Goal: Entertainment & Leisure: Consume media (video, audio)

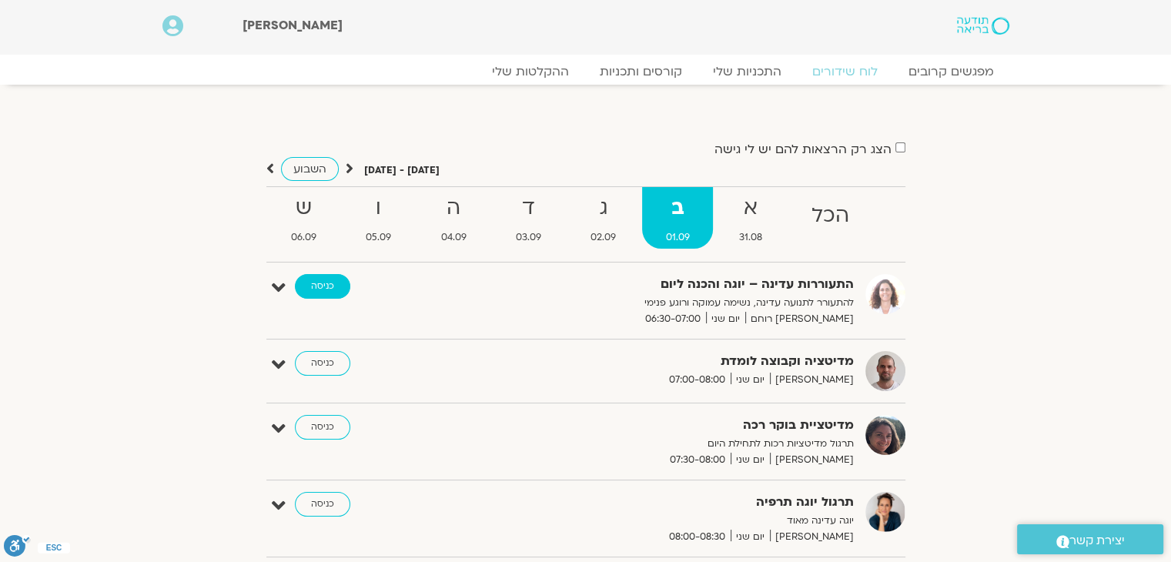
click at [322, 289] on link "כניסה" at bounding box center [322, 286] width 55 height 25
click at [525, 69] on link "ההקלטות שלי" at bounding box center [530, 71] width 129 height 18
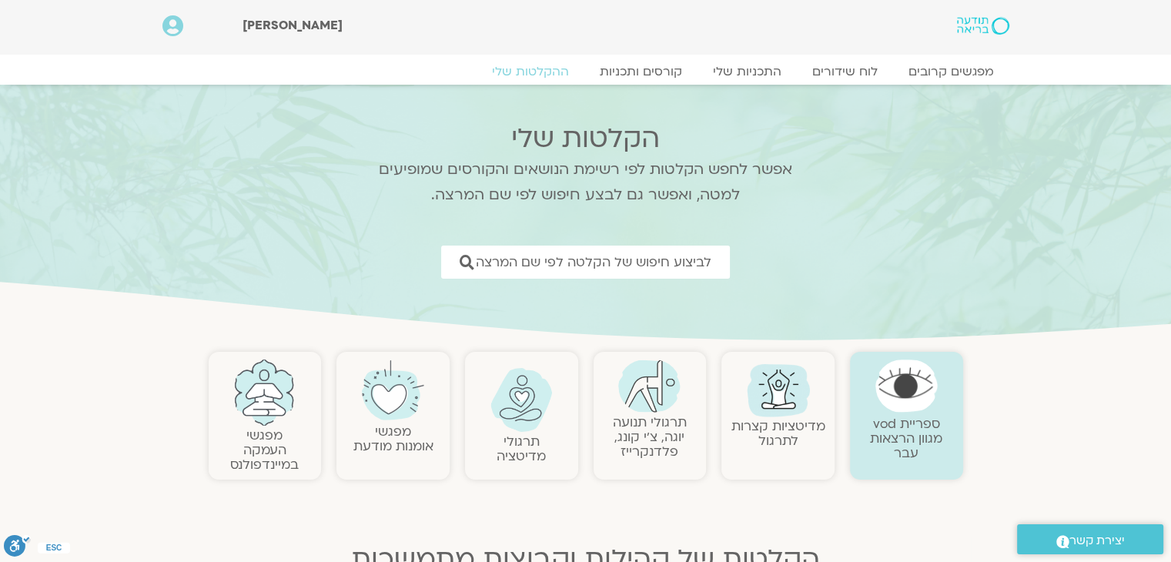
click at [631, 444] on link "תרגולי תנועה יוגה, צ׳י קונג, פלדנקרייז" at bounding box center [650, 436] width 74 height 47
click at [640, 436] on link "תרגולי תנועה יוגה, צ׳י קונג, פלדנקרייז" at bounding box center [650, 436] width 74 height 47
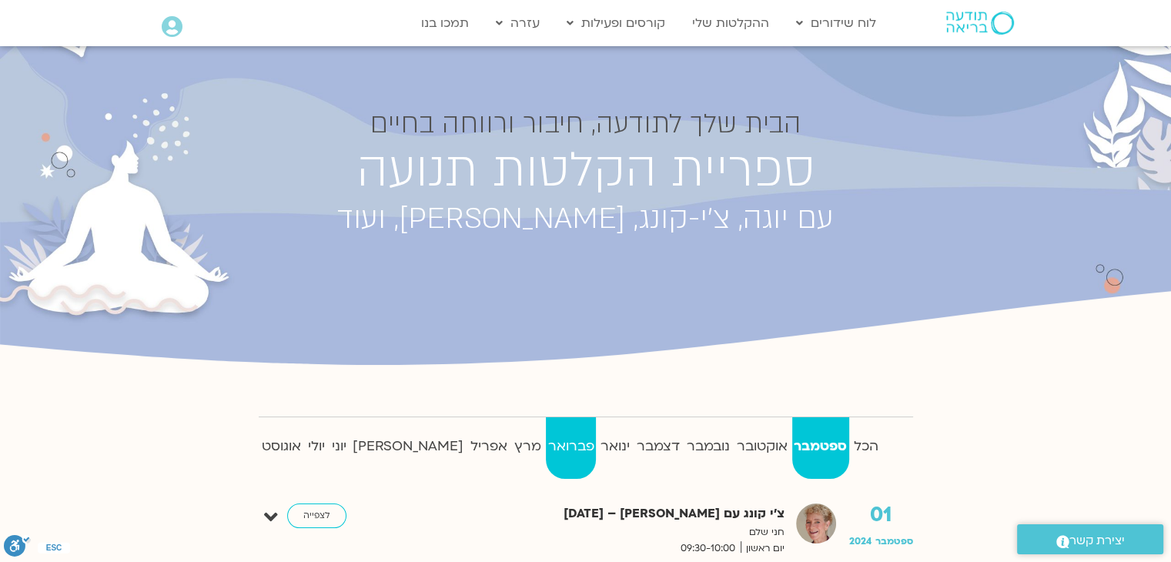
scroll to position [77, 0]
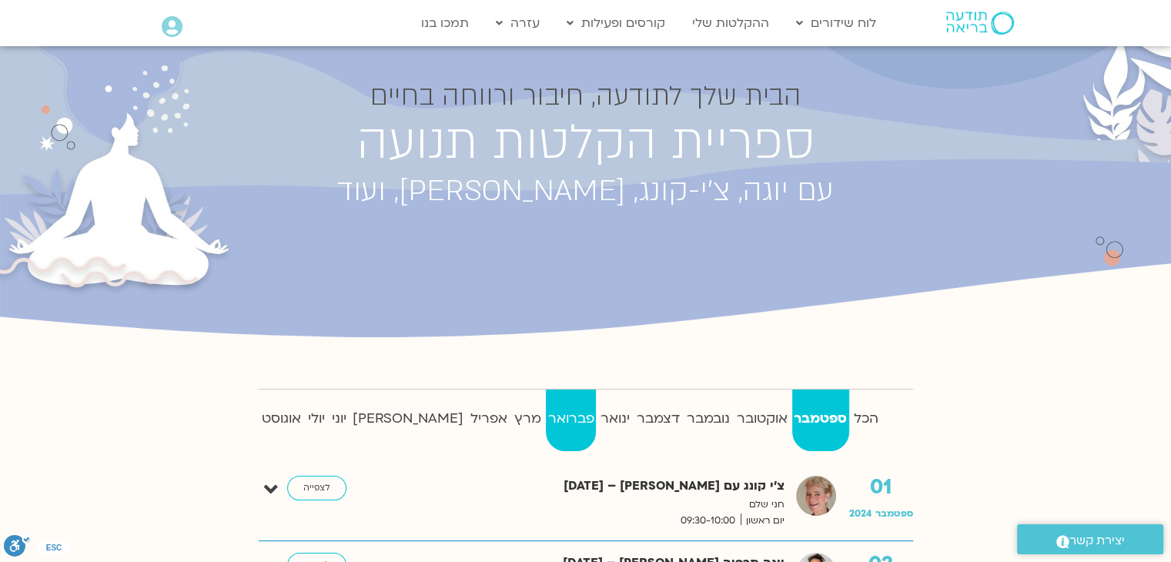
click at [546, 432] on link "פברואר" at bounding box center [571, 420] width 50 height 62
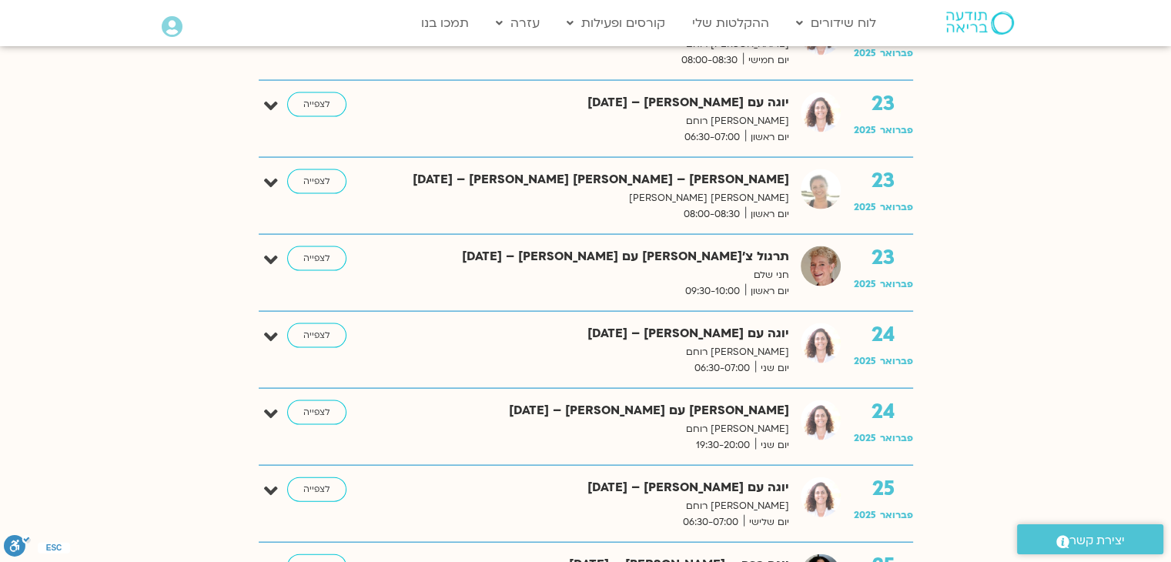
scroll to position [3233, 0]
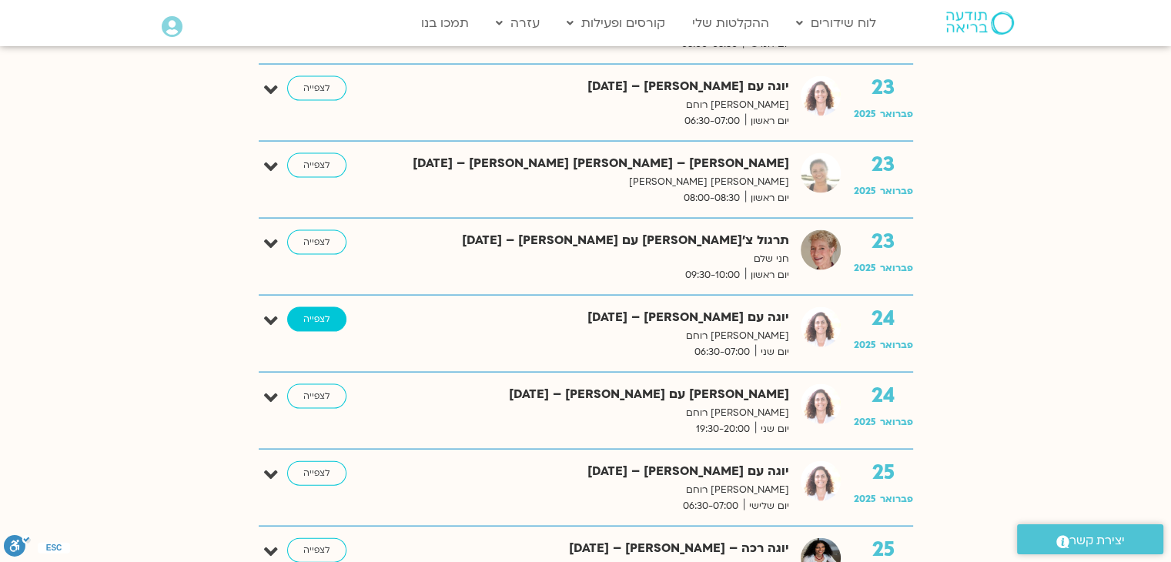
click at [314, 312] on link "לצפייה" at bounding box center [316, 319] width 59 height 25
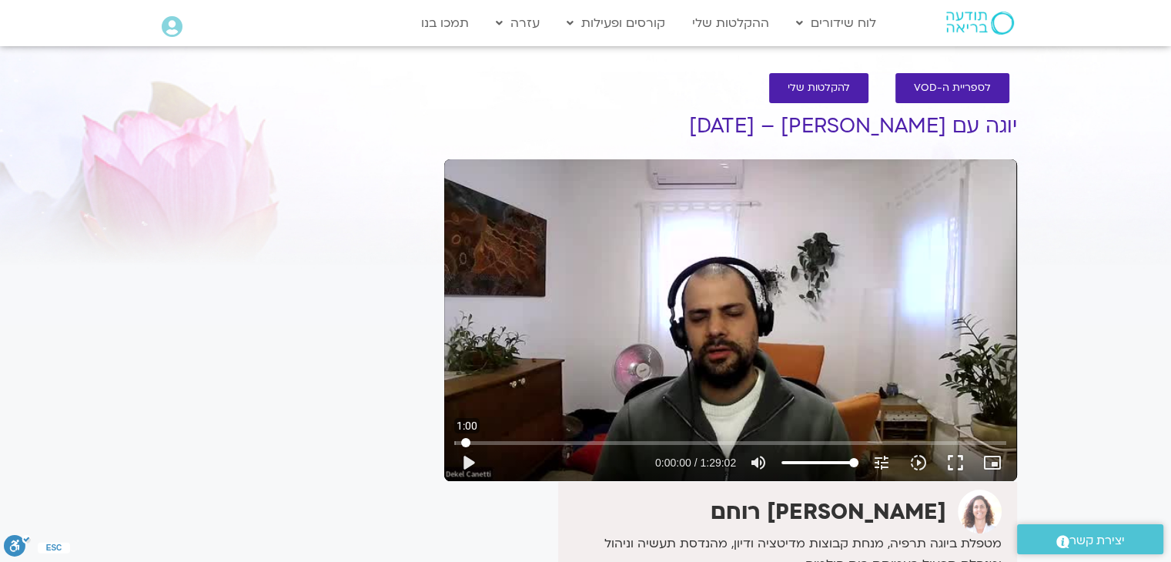
click at [465, 440] on input "Seek" at bounding box center [730, 442] width 552 height 9
drag, startPoint x: 465, startPoint y: 440, endPoint x: 456, endPoint y: 437, distance: 9.7
click at [456, 438] on input "Seek" at bounding box center [730, 442] width 552 height 9
click at [471, 437] on div "Skip Ad 0:00 play_arrow 0:00:00 / 1:29:02 volume_up Mute tune Resolution Auto 3…" at bounding box center [729, 456] width 561 height 50
click at [454, 443] on input "Seek" at bounding box center [730, 442] width 552 height 9
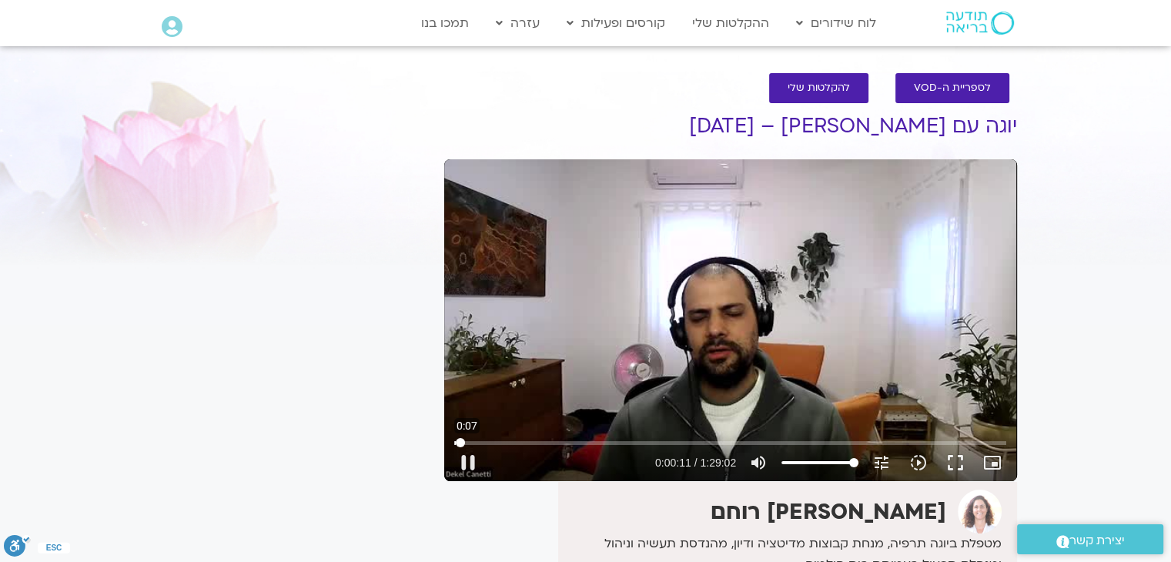
click at [460, 443] on input "Seek" at bounding box center [730, 442] width 552 height 9
click at [459, 443] on input "Seek" at bounding box center [730, 442] width 552 height 9
click at [460, 441] on input "Seek" at bounding box center [730, 442] width 552 height 9
click at [454, 441] on input "Seek" at bounding box center [730, 442] width 552 height 9
click at [460, 439] on input "Seek" at bounding box center [730, 442] width 552 height 9
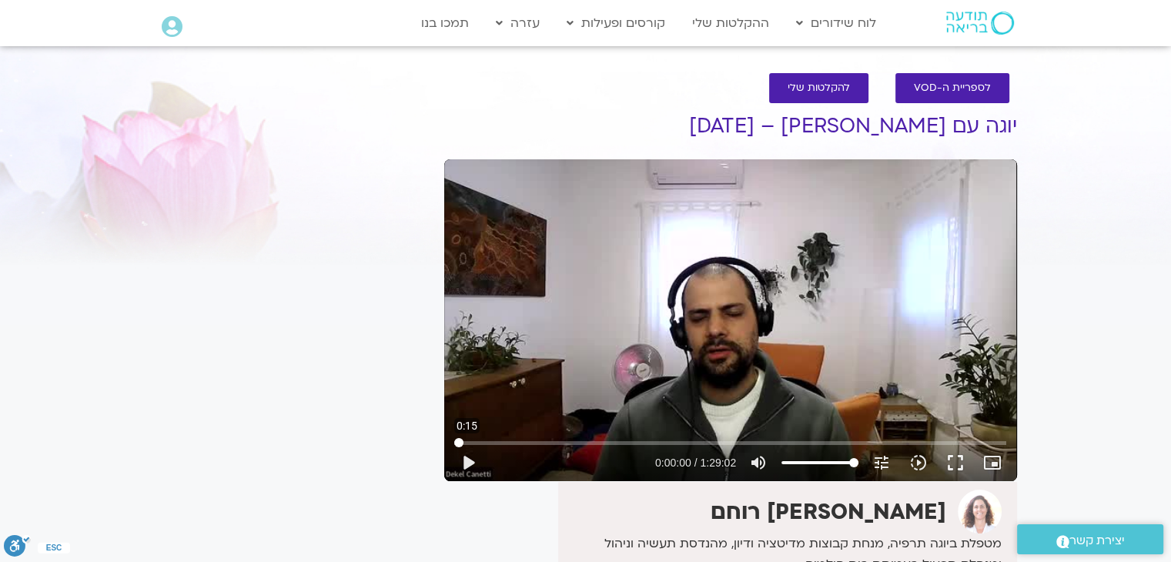
click at [460, 439] on input "Seek" at bounding box center [730, 442] width 552 height 9
click at [642, 311] on div "Skip Ad 2:01 play_arrow 0:00:00 / 1:29:02 volume_up Mute tune Resolution Auto 3…" at bounding box center [730, 320] width 573 height 322
click at [465, 454] on button "pause" at bounding box center [467, 462] width 37 height 37
click at [954, 460] on button "fullscreen" at bounding box center [955, 462] width 37 height 37
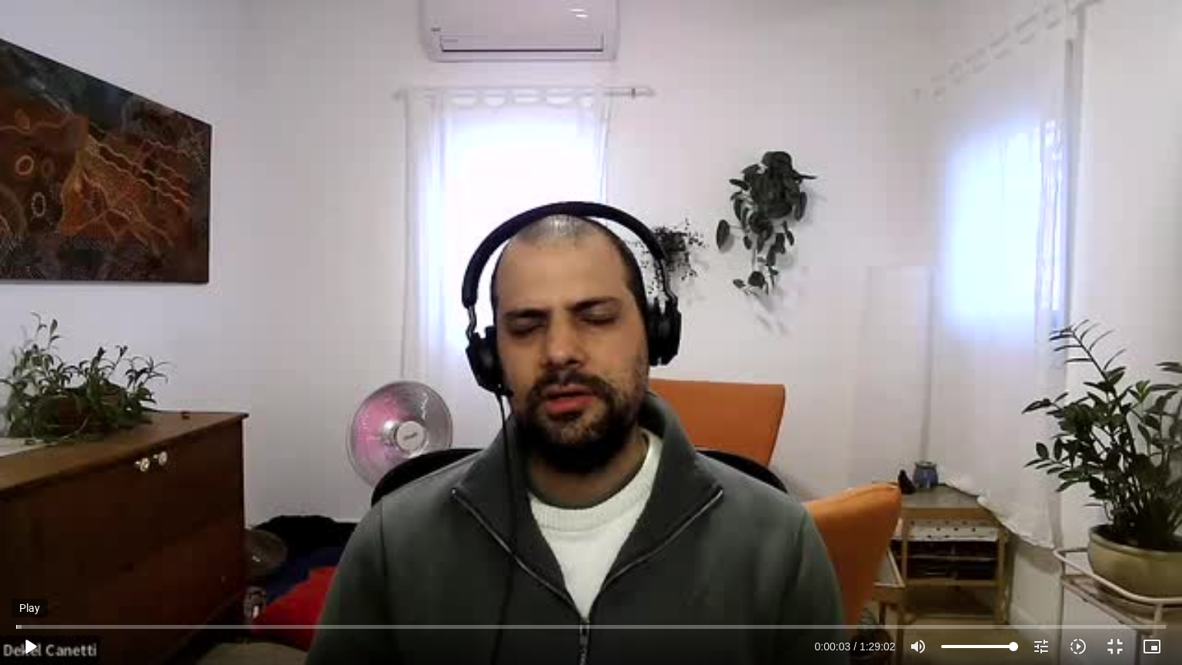
click at [31, 561] on button "play_arrow" at bounding box center [30, 646] width 37 height 37
click at [18, 561] on input "Seek" at bounding box center [590, 626] width 1149 height 9
click at [307, 148] on div "Skip Ad 0:02 pause 0:00:09 / 1:29:02 volume_up Mute tune Resolution Auto 360p s…" at bounding box center [591, 332] width 1182 height 665
click at [307, 148] on div "Skip Ad 0:02 play_arrow 0:00:09 / 1:29:02 volume_up Mute tune Resolution Auto 3…" at bounding box center [591, 332] width 1182 height 665
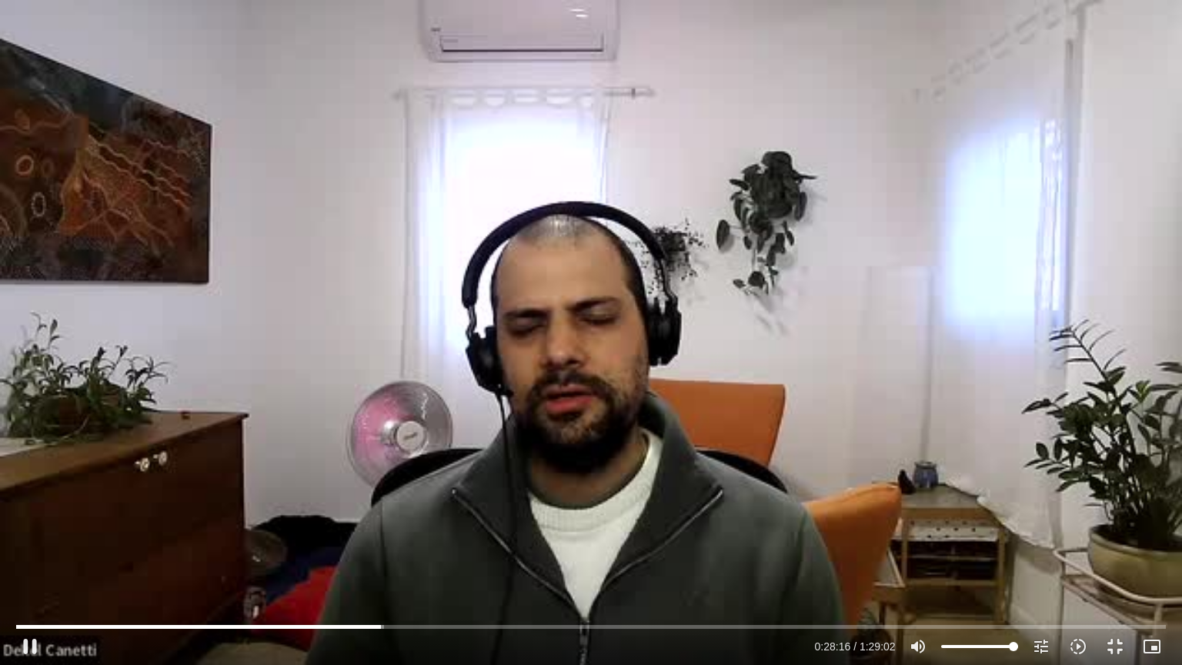
click at [551, 125] on div "Skip Ad 17:07 pause 0:28:16 / 1:29:02 volume_up Mute tune Resolution Auto 360p …" at bounding box center [591, 332] width 1182 height 665
type input "1696.256844"
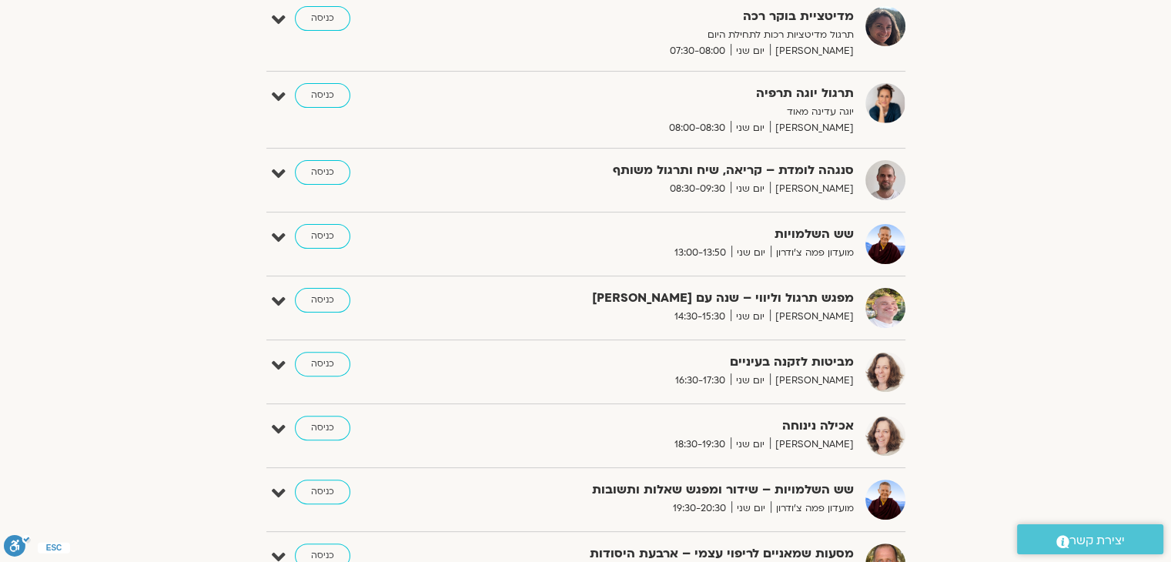
scroll to position [62, 0]
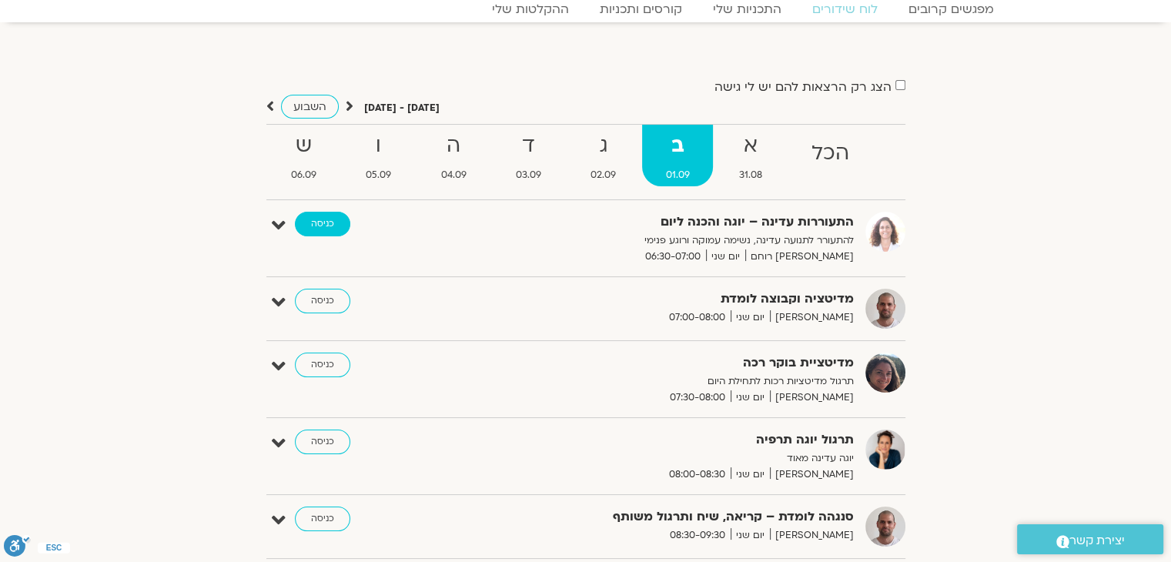
click at [309, 220] on link "כניסה" at bounding box center [322, 224] width 55 height 25
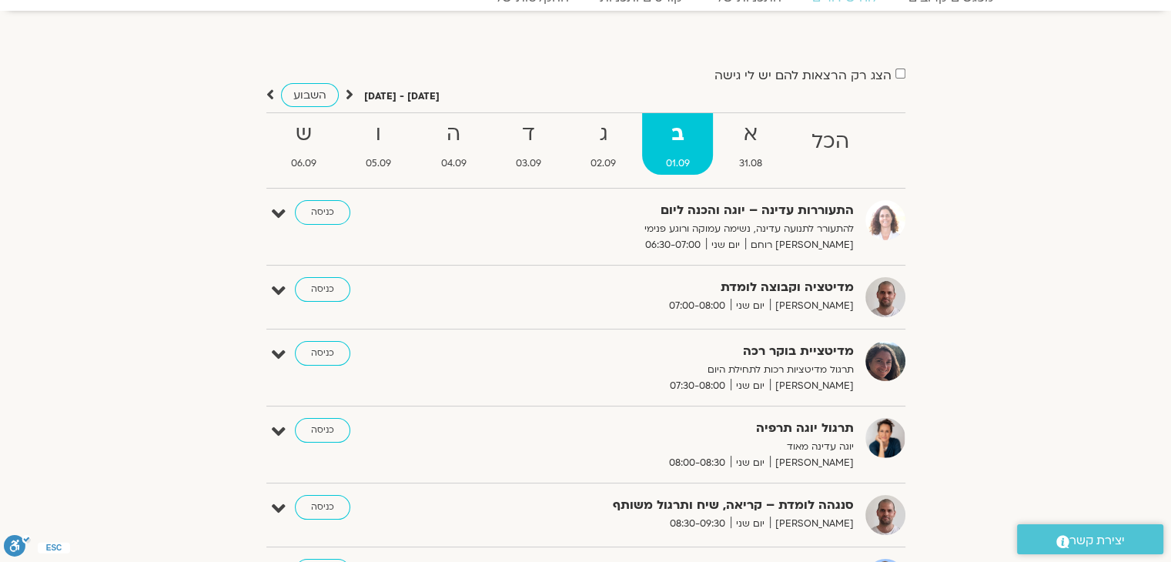
scroll to position [70, 0]
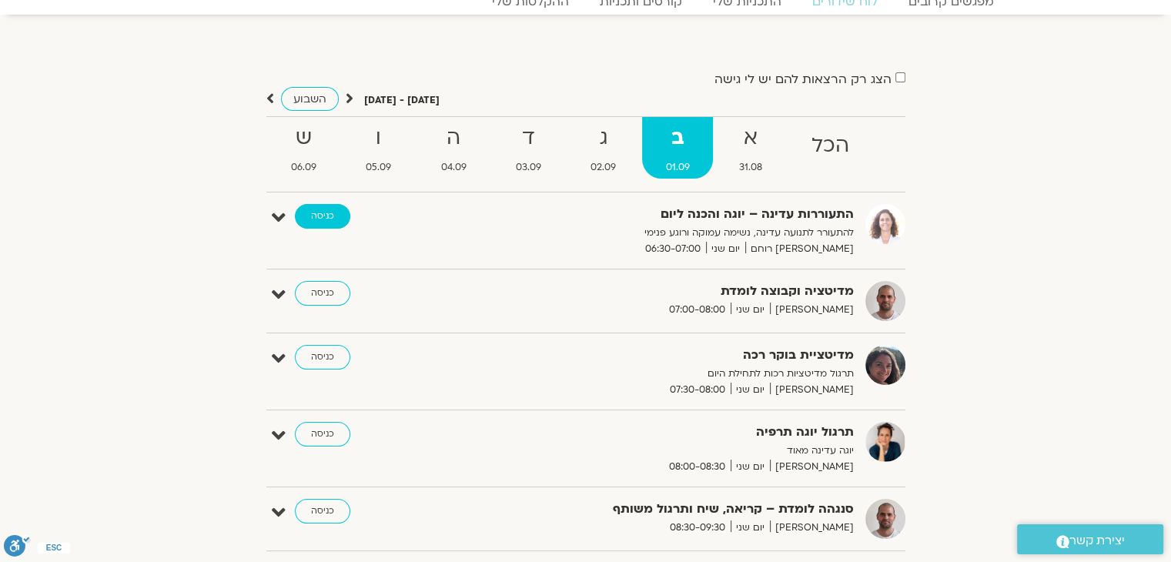
click at [314, 210] on link "כניסה" at bounding box center [322, 216] width 55 height 25
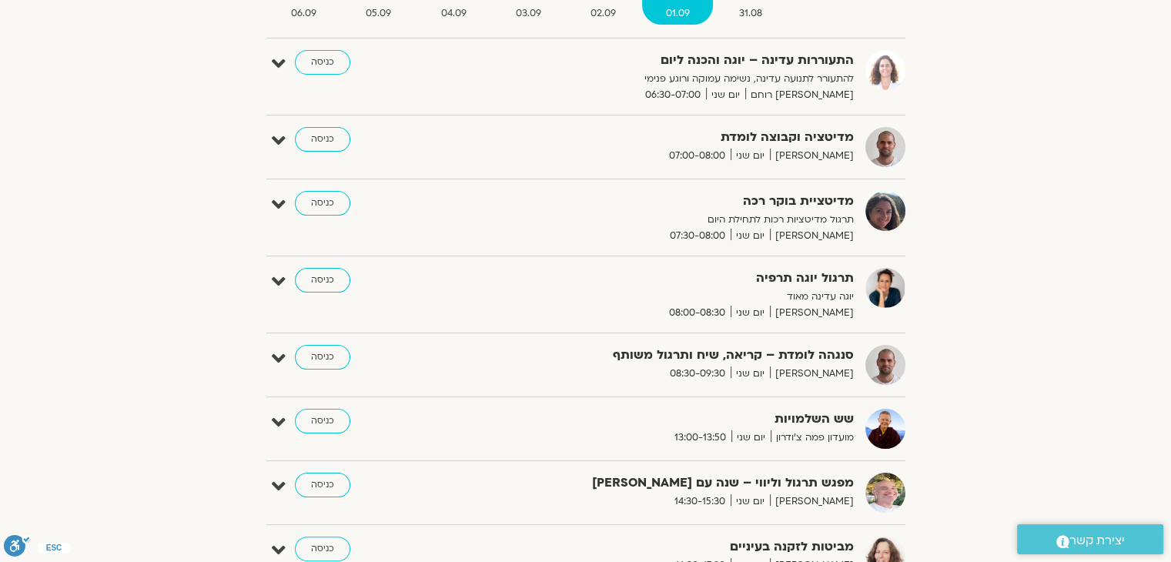
scroll to position [62, 0]
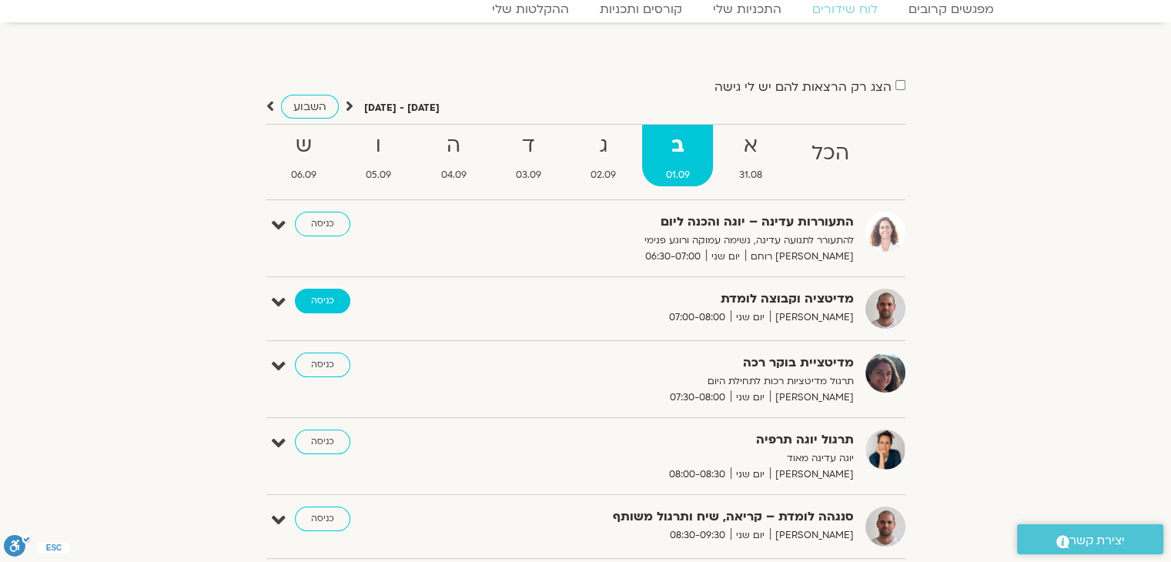
click at [314, 298] on link "כניסה" at bounding box center [322, 301] width 55 height 25
click at [317, 295] on link "כניסה" at bounding box center [322, 301] width 55 height 25
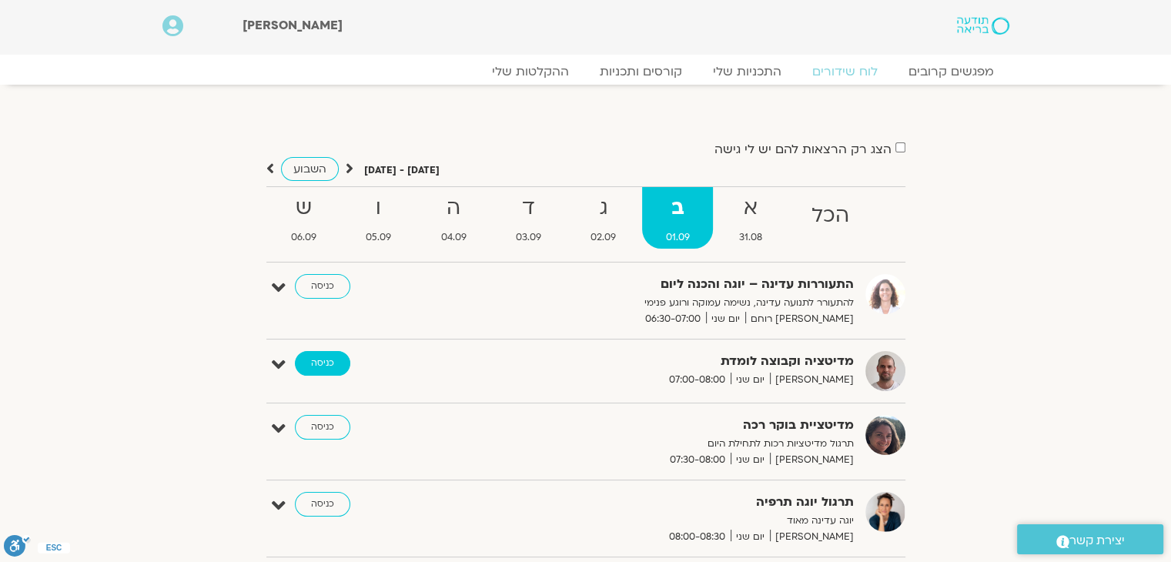
click at [314, 361] on link "כניסה" at bounding box center [322, 363] width 55 height 25
